Goal: Information Seeking & Learning: Learn about a topic

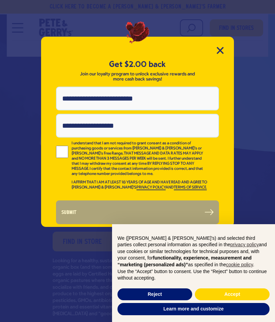
click at [221, 50] on icon "Close Modal" at bounding box center [220, 50] width 6 height 6
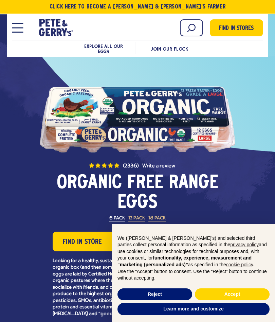
click at [167, 46] on span "Join Our Flock" at bounding box center [169, 48] width 37 height 5
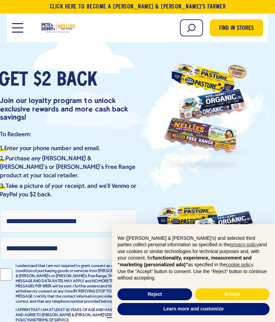
click at [22, 28] on span "Open Mobile Menu Modal Dialog" at bounding box center [17, 28] width 11 height 1
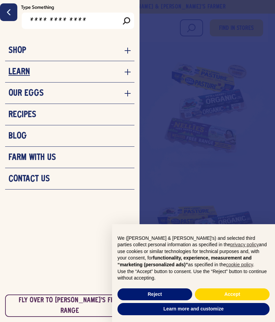
click at [21, 72] on h3 "Learn" at bounding box center [19, 72] width 21 height 10
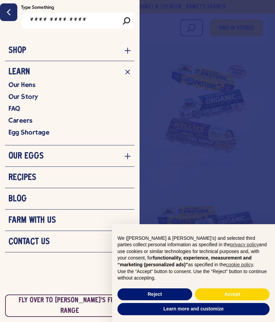
click at [21, 85] on link "Our Hens" at bounding box center [70, 85] width 123 height 9
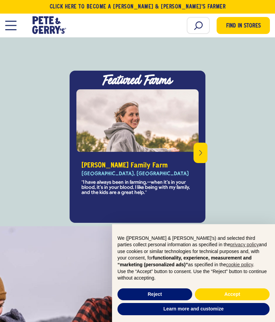
scroll to position [2386, 0]
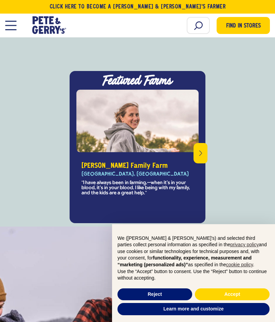
click at [12, 24] on button "Open Mobile Menu Modal Dialog" at bounding box center [10, 26] width 11 height 10
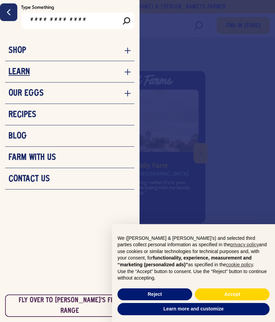
click at [17, 70] on h3 "Learn" at bounding box center [19, 72] width 21 height 10
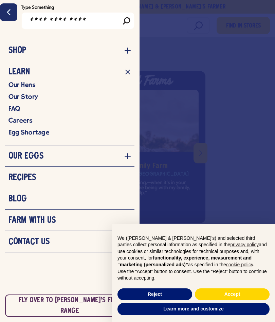
click at [20, 223] on h3 "Farm With Us" at bounding box center [33, 221] width 48 height 10
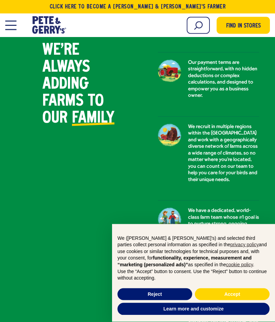
scroll to position [556, 0]
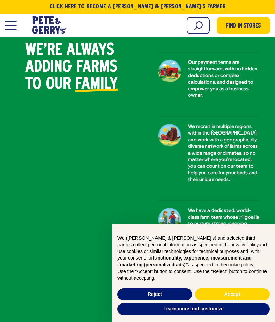
click at [10, 28] on button "Open Mobile Menu Modal Dialog" at bounding box center [10, 26] width 11 height 10
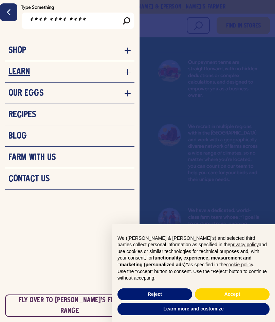
click at [18, 72] on h3 "Learn" at bounding box center [19, 72] width 21 height 10
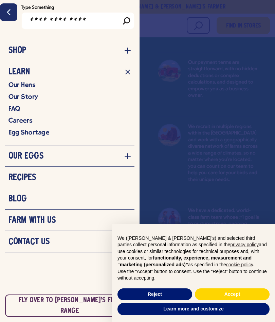
click at [20, 85] on link "Our Hens" at bounding box center [70, 85] width 123 height 9
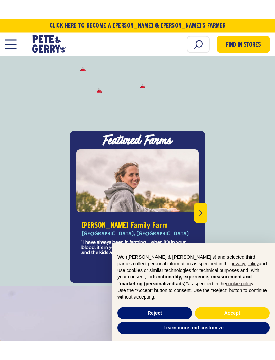
scroll to position [2345, 0]
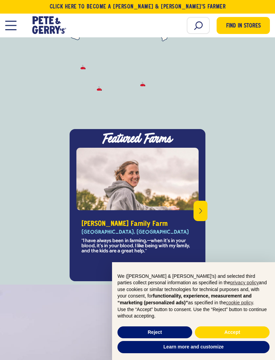
click at [199, 201] on button "Next" at bounding box center [201, 211] width 14 height 20
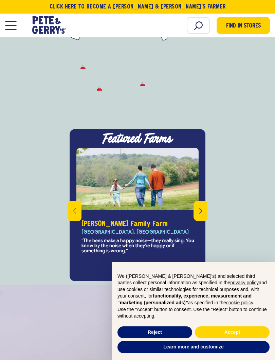
click at [201, 208] on icon "Next" at bounding box center [201, 211] width 3 height 7
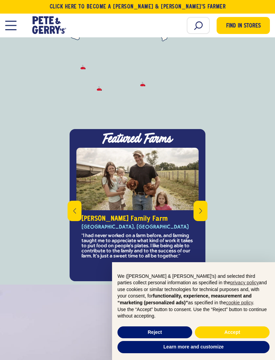
click at [200, 208] on icon "Next" at bounding box center [201, 211] width 3 height 7
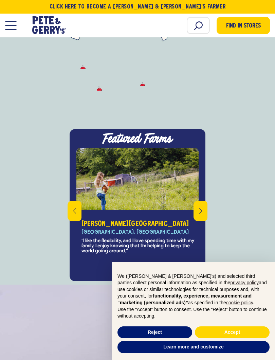
click at [198, 201] on button "Next" at bounding box center [201, 211] width 14 height 20
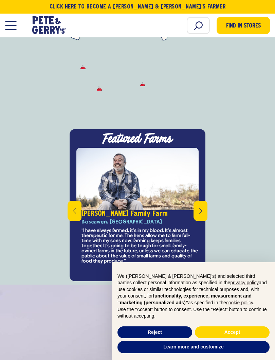
click at [200, 201] on button "Next" at bounding box center [201, 211] width 14 height 20
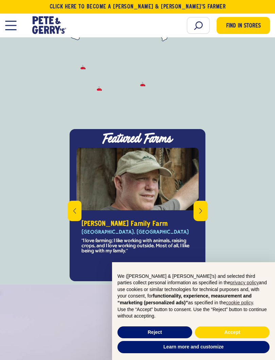
click at [200, 208] on icon "Next" at bounding box center [201, 211] width 3 height 7
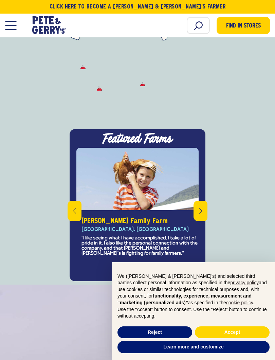
click at [199, 201] on button "Next" at bounding box center [201, 211] width 14 height 20
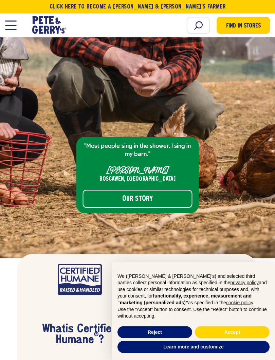
scroll to position [2736, 0]
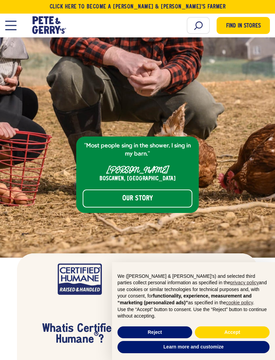
click at [132, 190] on link "Our Story" at bounding box center [138, 199] width 110 height 18
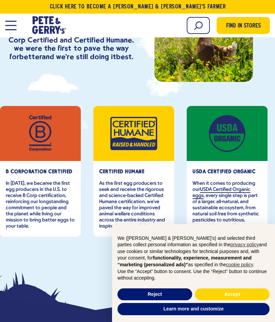
scroll to position [113, 0]
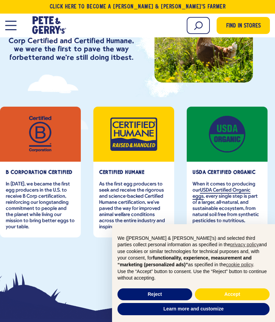
click at [11, 22] on button "Open Mobile Menu Modal Dialog" at bounding box center [10, 26] width 11 height 10
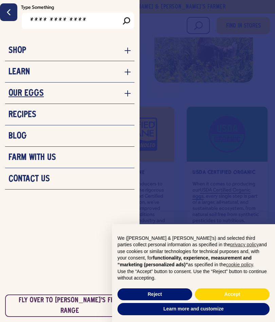
click at [22, 94] on h3 "Our Eggs" at bounding box center [26, 93] width 35 height 10
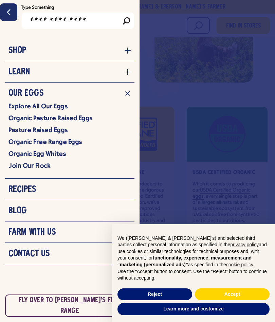
click at [26, 131] on link "Pasture Raised Eggs" at bounding box center [70, 130] width 123 height 9
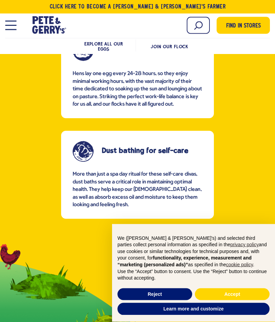
scroll to position [884, 0]
